Goal: Task Accomplishment & Management: Manage account settings

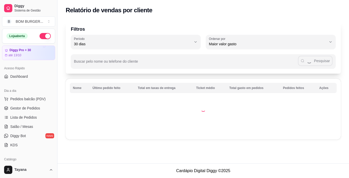
select select "30"
select select "HIGHEST_TOTAL_SPENT_WITH_ORDERS"
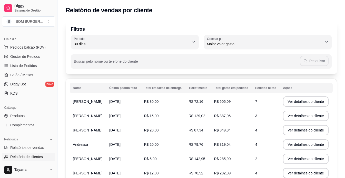
scroll to position [51, 0]
click at [19, 56] on span "Gestor de Pedidos" at bounding box center [25, 57] width 30 height 5
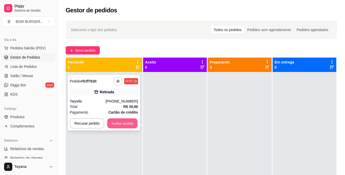
click at [124, 127] on button "Aceitar pedido" at bounding box center [122, 123] width 30 height 10
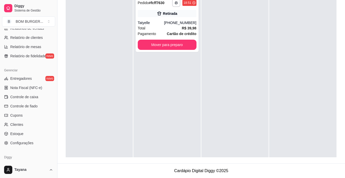
scroll to position [114, 0]
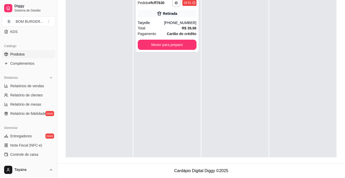
click at [19, 51] on link "Produtos" at bounding box center [28, 54] width 53 height 8
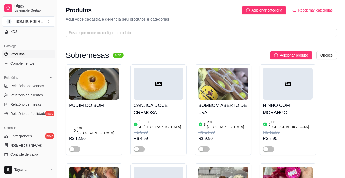
scroll to position [77, 0]
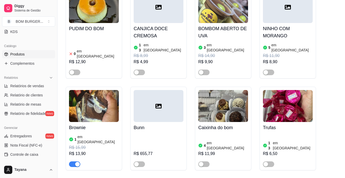
click at [76, 162] on div "button" at bounding box center [77, 164] width 5 height 5
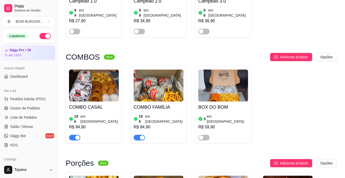
scroll to position [1256, 0]
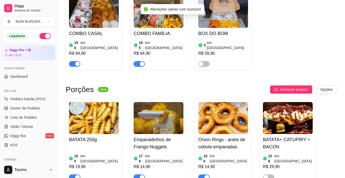
scroll to position [1307, 0]
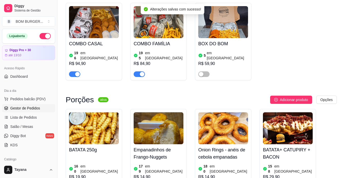
click at [20, 108] on span "Gestor de Pedidos" at bounding box center [25, 108] width 30 height 5
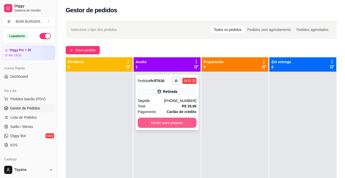
click at [160, 124] on button "Mover para preparo" at bounding box center [167, 123] width 59 height 10
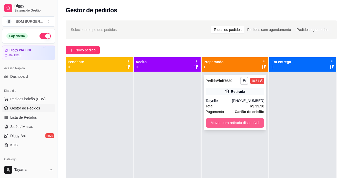
click at [235, 124] on button "Mover para retirada disponível" at bounding box center [235, 123] width 59 height 10
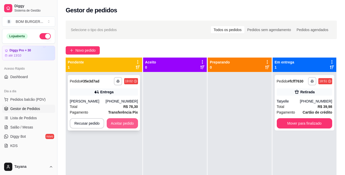
click at [130, 123] on button "Aceitar pedido" at bounding box center [122, 123] width 31 height 10
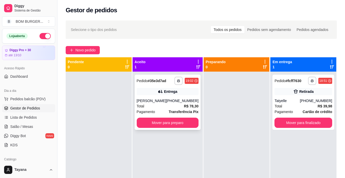
click at [162, 110] on div "Pagamento Transferência Pix" at bounding box center [168, 112] width 62 height 6
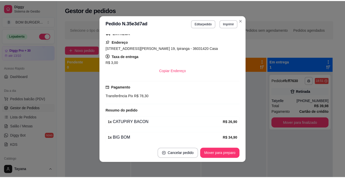
scroll to position [122, 0]
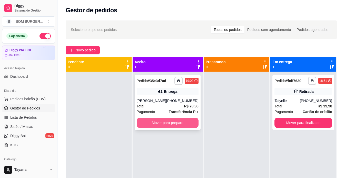
click at [184, 121] on button "Mover para preparo" at bounding box center [168, 123] width 62 height 10
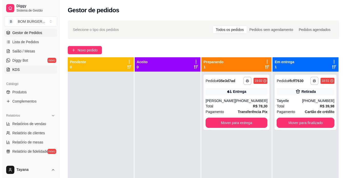
scroll to position [77, 0]
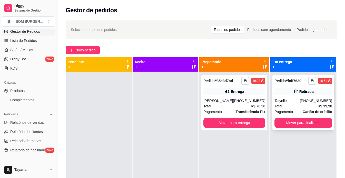
click at [297, 103] on div "Tatyelle" at bounding box center [286, 100] width 25 height 5
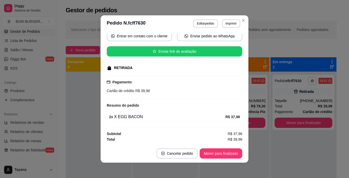
scroll to position [1, 0]
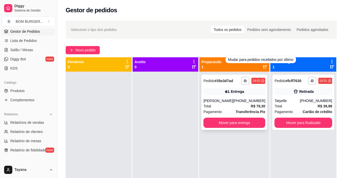
click at [219, 108] on div "Total R$ 78,30" at bounding box center [234, 107] width 62 height 6
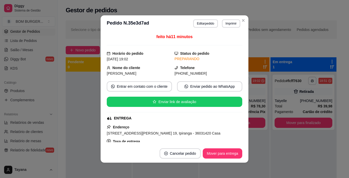
scroll to position [26, 0]
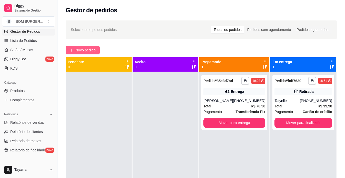
click at [74, 49] on button "Novo pedido" at bounding box center [83, 50] width 34 height 8
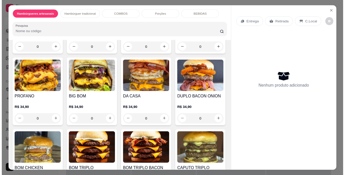
scroll to position [359, 0]
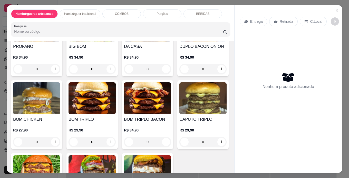
click at [60, 74] on div "0" at bounding box center [36, 69] width 47 height 10
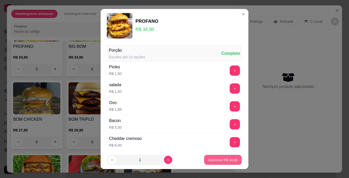
click at [208, 157] on button "Adicionar R$ 34,90" at bounding box center [223, 160] width 38 height 10
type input "1"
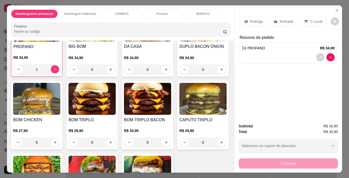
click at [284, 17] on div "Retirada" at bounding box center [283, 22] width 28 height 10
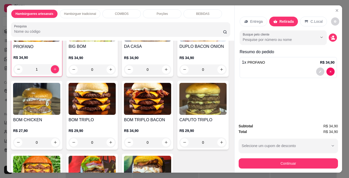
click at [310, 19] on p "C.Local" at bounding box center [316, 21] width 12 height 5
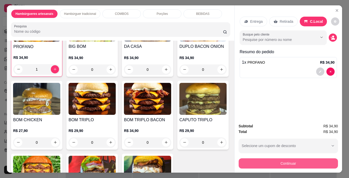
click at [287, 162] on button "Continuar" at bounding box center [287, 164] width 99 height 10
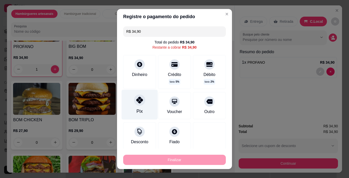
click at [137, 102] on icon at bounding box center [139, 100] width 7 height 7
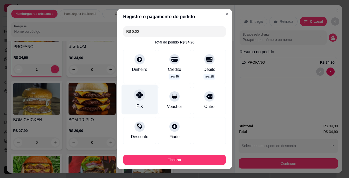
type input "R$ 0,00"
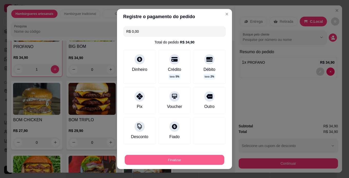
click at [170, 159] on button "Finalizar" at bounding box center [174, 160] width 99 height 10
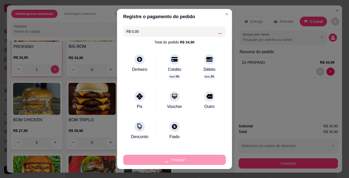
type input "0"
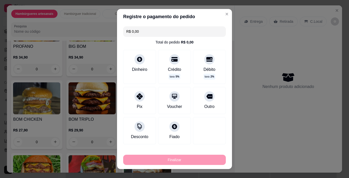
type input "-R$ 34,90"
